Goal: Task Accomplishment & Management: Complete application form

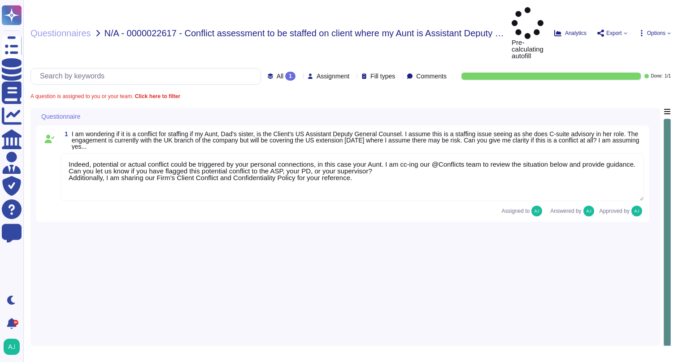
type textarea "Indeed, potential or actual conflict could be triggered by your personal connec…"
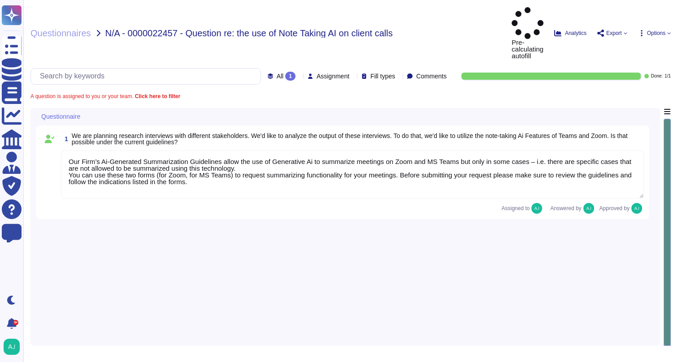
type textarea "Our Firm’s Ai-Generated Summarization Guidelines allow the use of Generative Ai…"
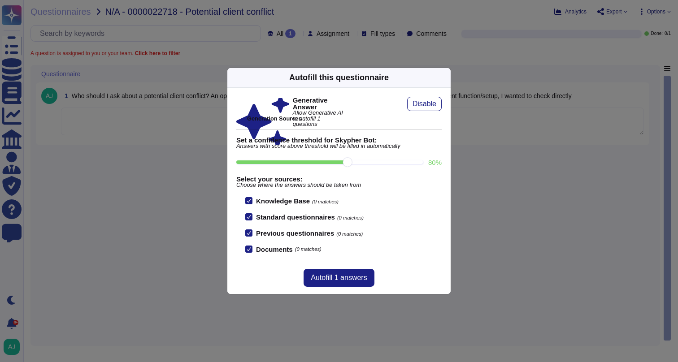
click at [526, 169] on div "Autofill this questionnaire Generative Answer Allow Generative AI to autofill 1…" at bounding box center [339, 181] width 678 height 362
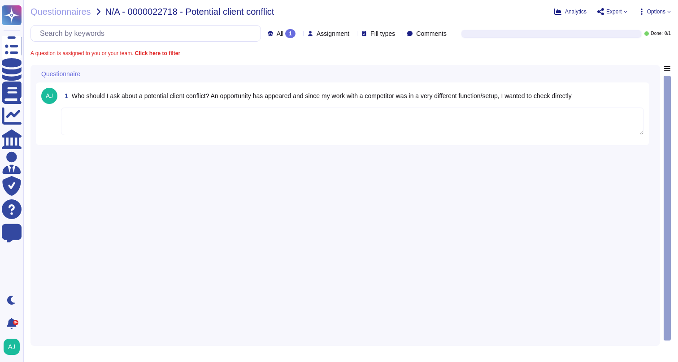
drag, startPoint x: 295, startPoint y: 221, endPoint x: 292, endPoint y: 268, distance: 47.2
click at [295, 222] on div "1 Who should I ask about a potential client conflict? An opportunity has appear…" at bounding box center [345, 203] width 619 height 276
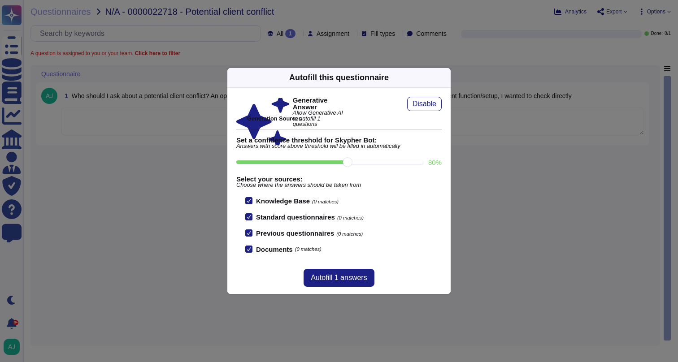
click at [100, 192] on div "Autofill this questionnaire Generative Answer Allow Generative AI to autofill 1…" at bounding box center [339, 181] width 678 height 362
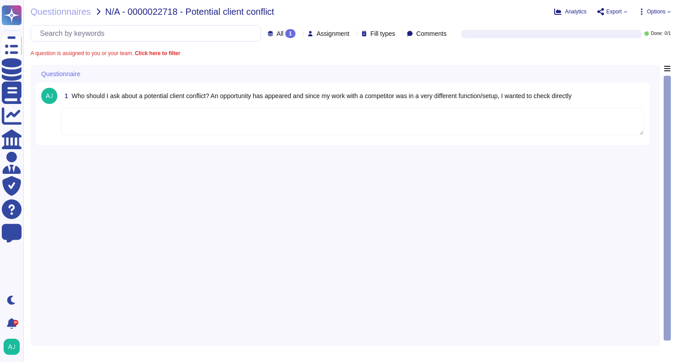
click at [173, 127] on textarea at bounding box center [352, 122] width 583 height 28
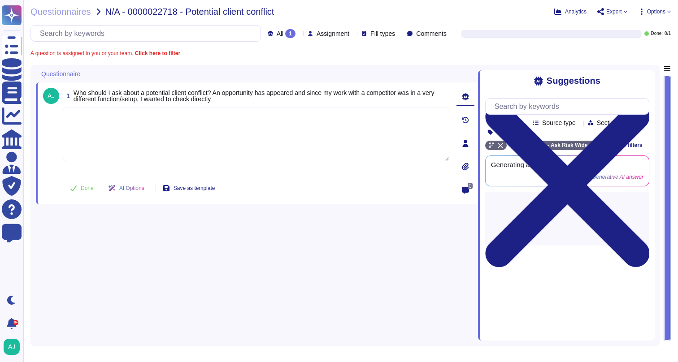
paste textarea "Thank you for the additional information. I am looping in our Conflicts team to…"
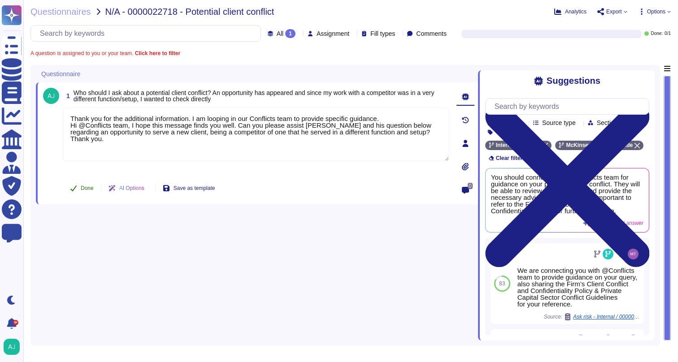
type textarea "Thank you for the additional information. I am looping in our Conflicts team to…"
click at [92, 188] on span "Done" at bounding box center [87, 188] width 13 height 5
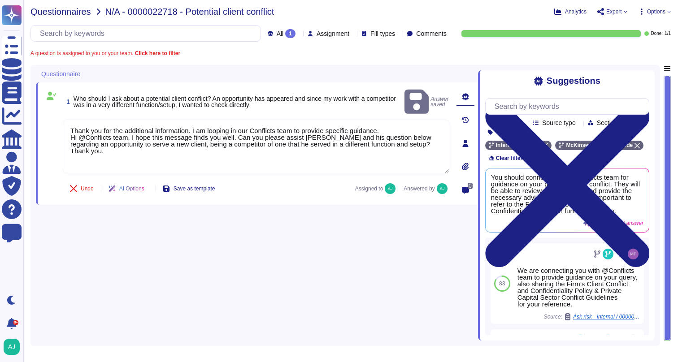
click at [77, 12] on span "Questionnaires" at bounding box center [60, 11] width 61 height 9
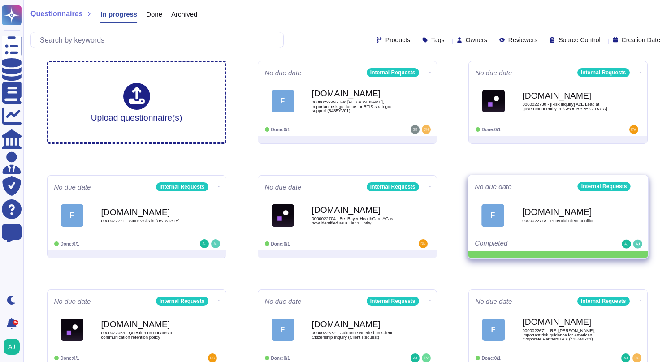
click at [640, 185] on icon at bounding box center [641, 186] width 2 height 2
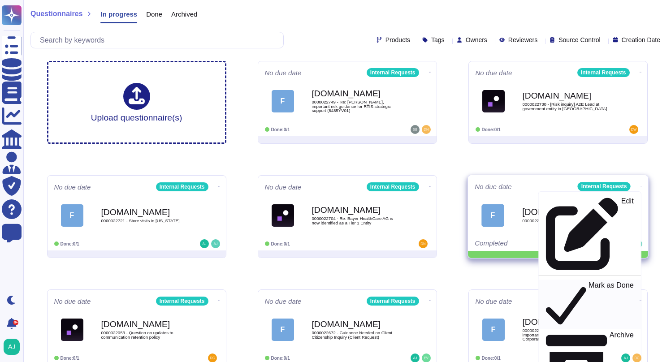
click at [589, 282] on p "Mark as Done" at bounding box center [611, 305] width 45 height 46
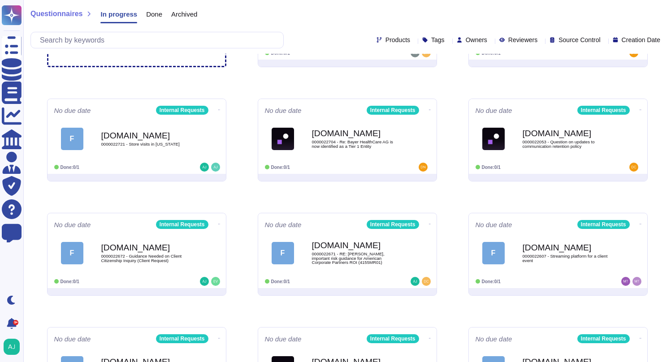
scroll to position [152, 0]
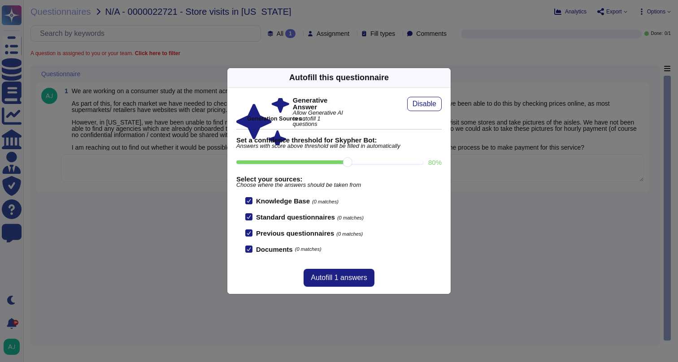
click at [475, 43] on div "Autofill this questionnaire Generative Answer Allow Generative AI to autofill 1…" at bounding box center [339, 181] width 678 height 362
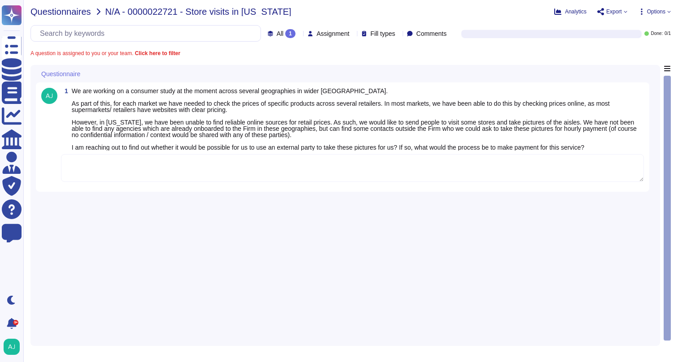
click at [62, 13] on span "Questionnaires" at bounding box center [60, 11] width 61 height 9
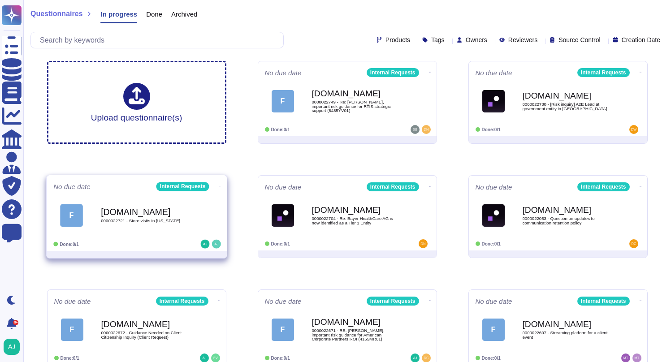
click at [219, 186] on icon at bounding box center [220, 186] width 2 height 2
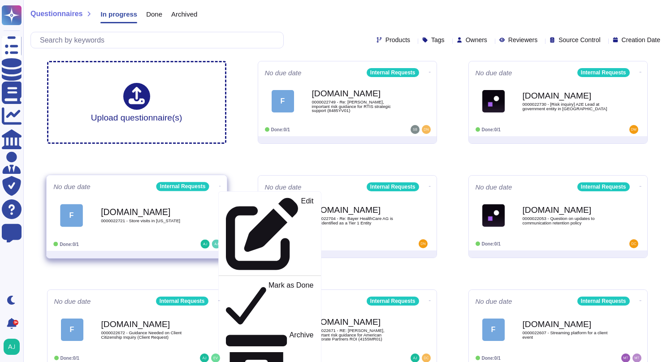
click at [188, 209] on b "[DOMAIN_NAME]" at bounding box center [146, 212] width 91 height 9
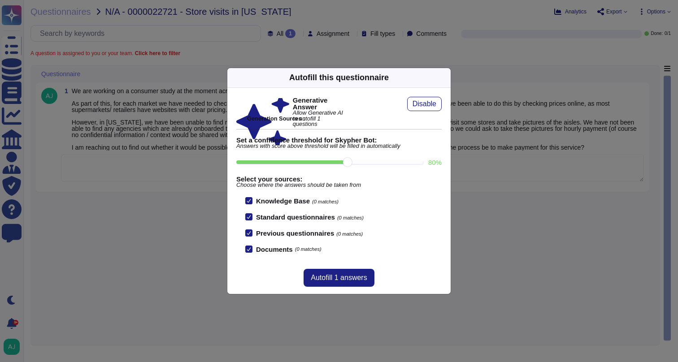
click at [445, 78] on icon at bounding box center [445, 78] width 0 height 0
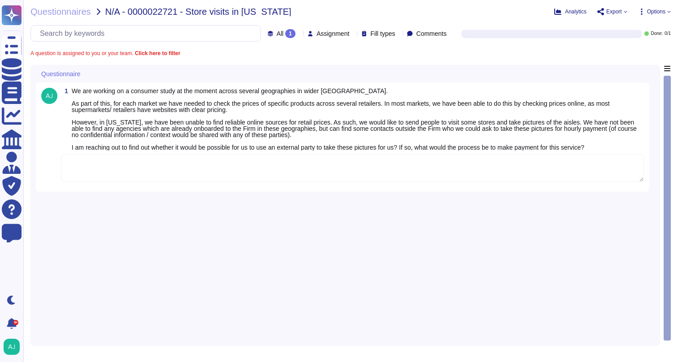
click at [266, 164] on textarea at bounding box center [352, 168] width 583 height 28
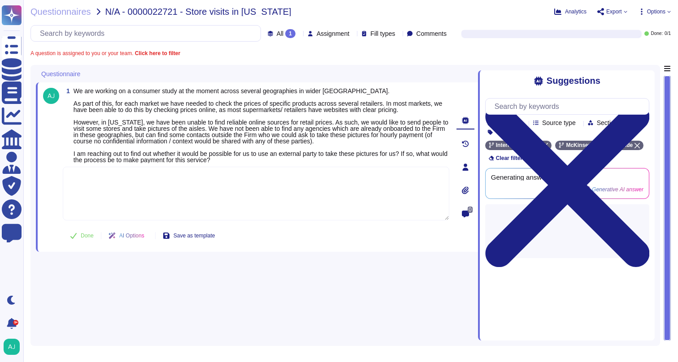
paste textarea "Following our Firm’s Sustainable Procurement & Responsible Buying Policy , thir…"
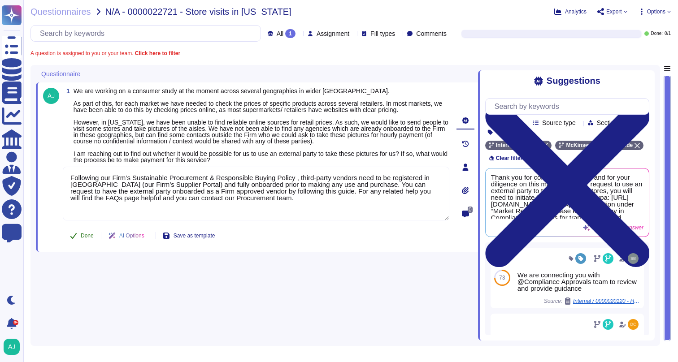
type textarea "Following our Firm’s Sustainable Procurement & Responsible Buying Policy , thir…"
click at [82, 242] on button "Done" at bounding box center [82, 236] width 38 height 18
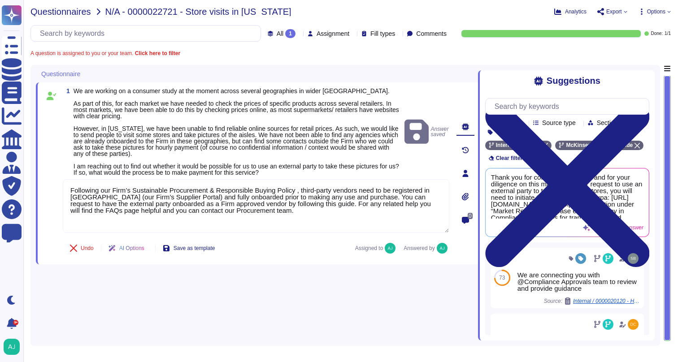
click at [75, 11] on span "Questionnaires" at bounding box center [60, 11] width 61 height 9
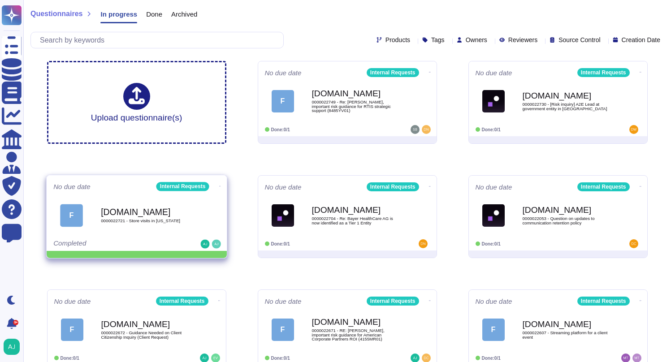
click at [219, 185] on icon at bounding box center [220, 186] width 2 height 2
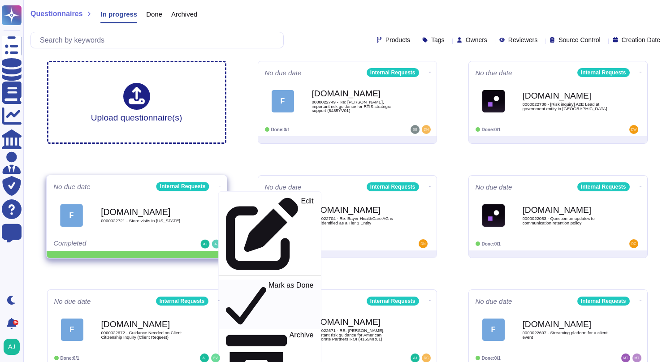
click at [268, 282] on p "Mark as Done" at bounding box center [290, 305] width 45 height 46
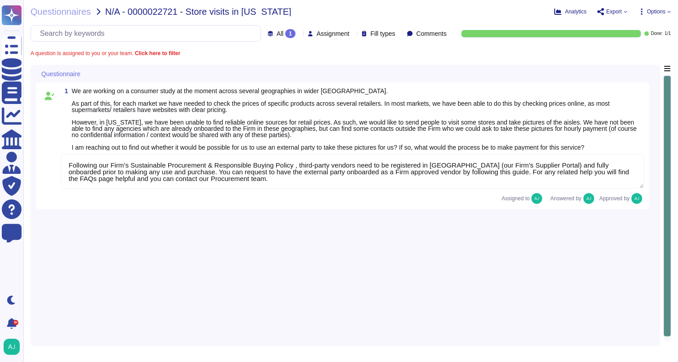
type textarea "Following our Firm’s Sustainable Procurement & Responsible Buying Policy , thir…"
click at [57, 17] on div "Questionnaires N/A - 0000022721 - Store visits in [US_STATE] Analytics Export O…" at bounding box center [350, 181] width 655 height 362
click at [58, 14] on span "Questionnaires" at bounding box center [60, 11] width 61 height 9
